Goal: Task Accomplishment & Management: Manage account settings

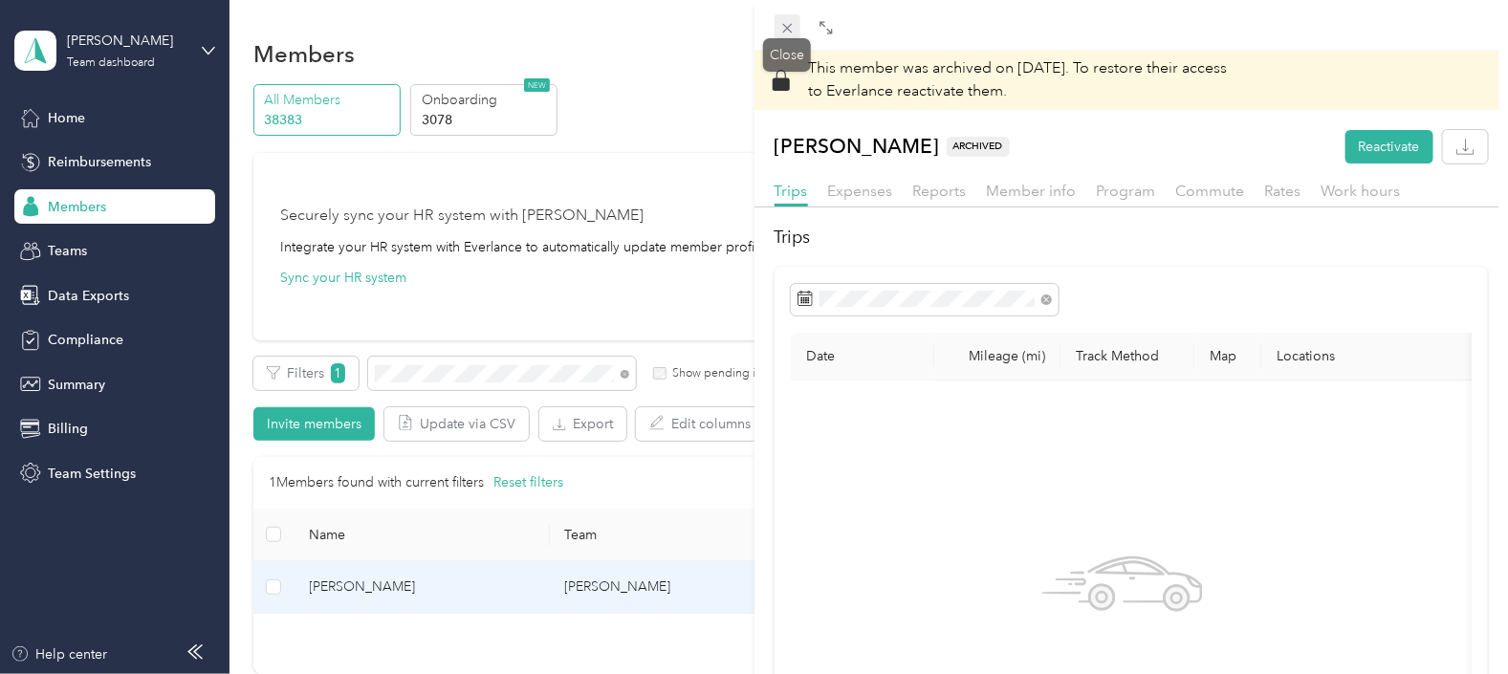
click at [787, 24] on icon at bounding box center [787, 28] width 16 height 16
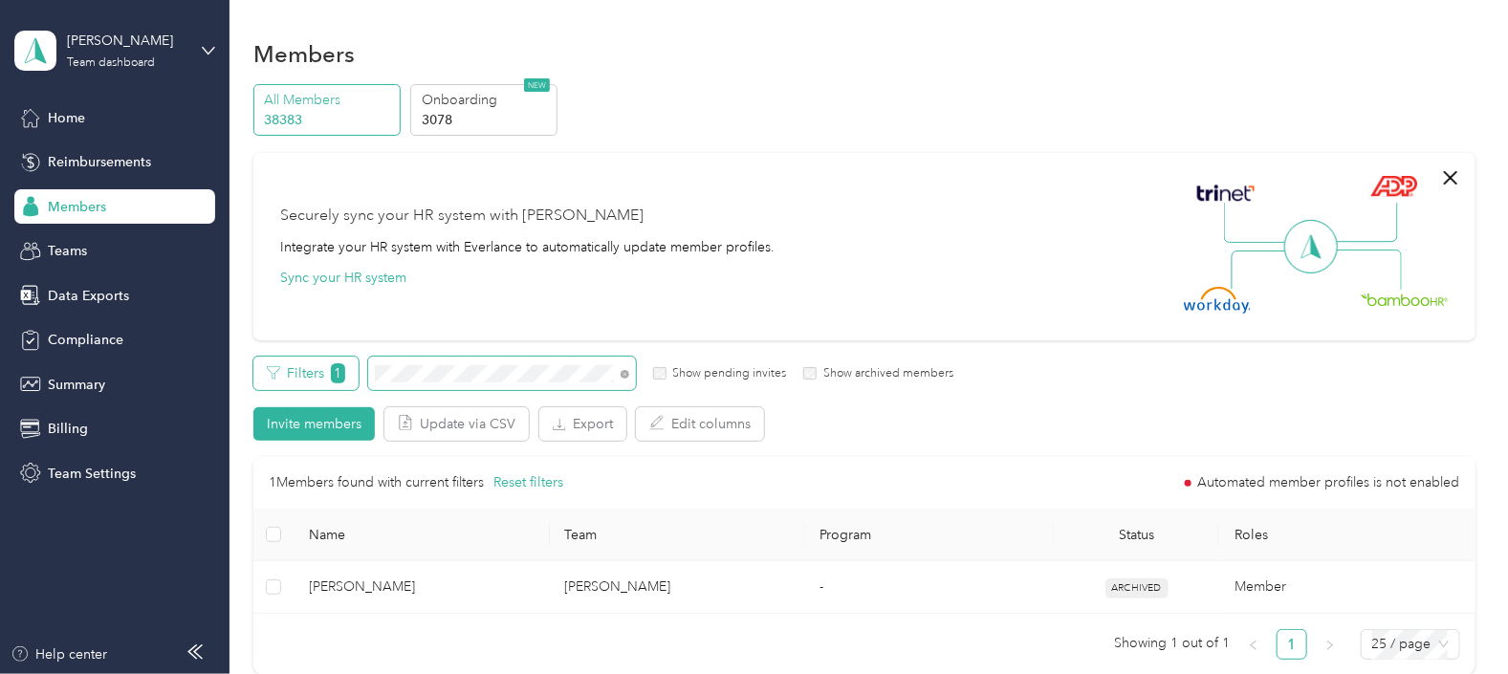
click at [344, 369] on div "Filters 1 Show pending invites Show archived members" at bounding box center [603, 373] width 700 height 33
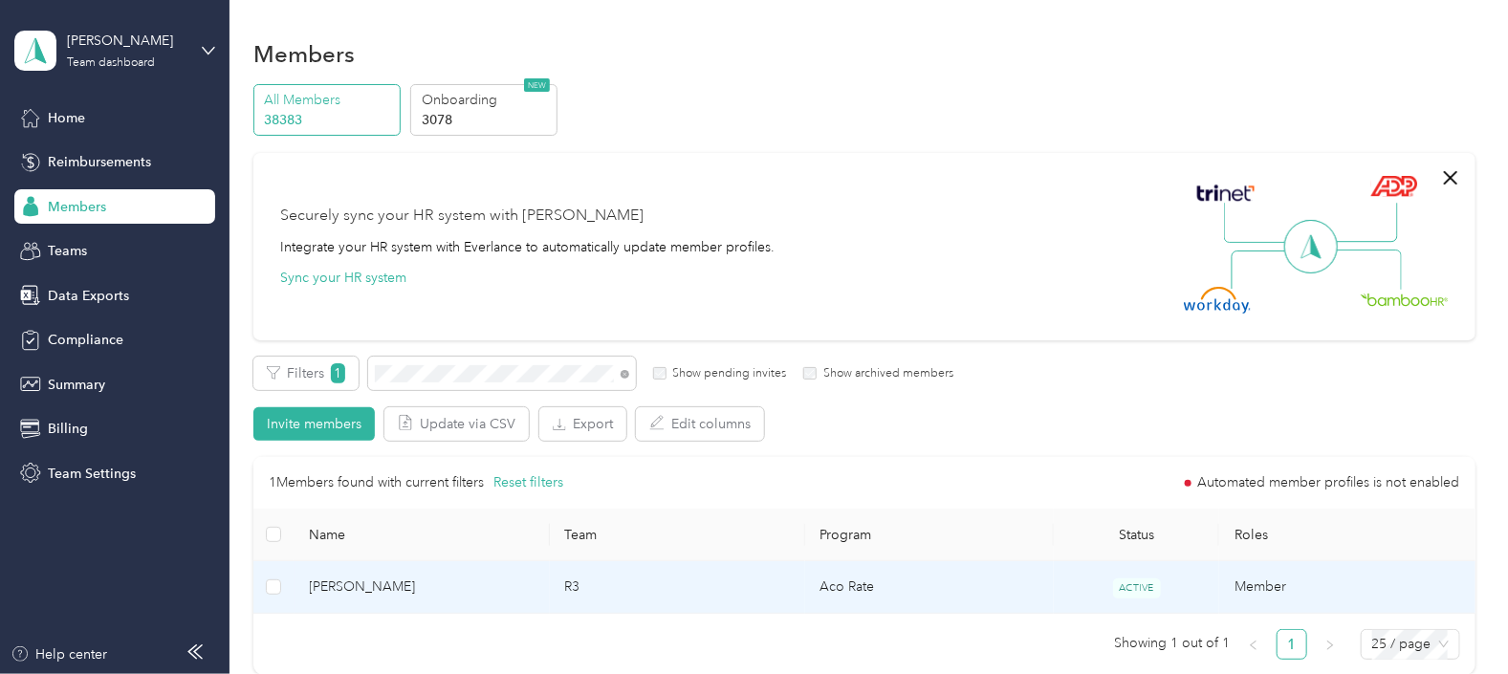
click at [706, 583] on td "R3" at bounding box center [677, 587] width 255 height 53
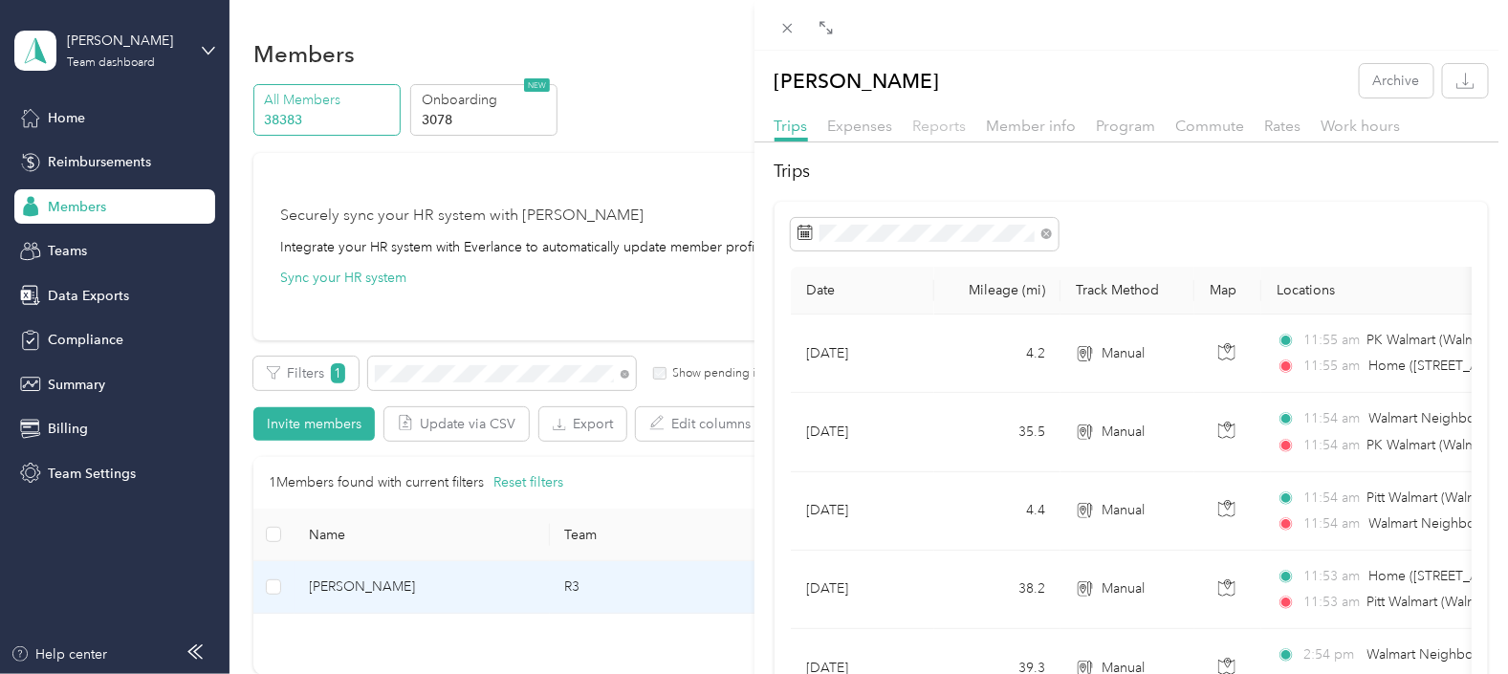
click at [937, 126] on span "Reports" at bounding box center [940, 126] width 54 height 18
